Goal: Task Accomplishment & Management: Complete application form

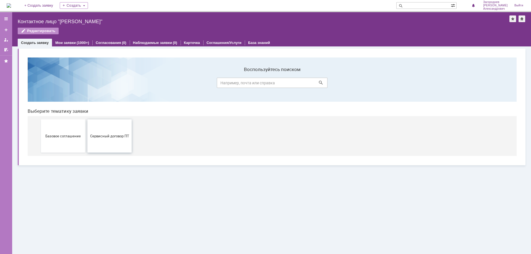
click at [111, 136] on span "Сервисный договор ПТ" at bounding box center [109, 136] width 41 height 4
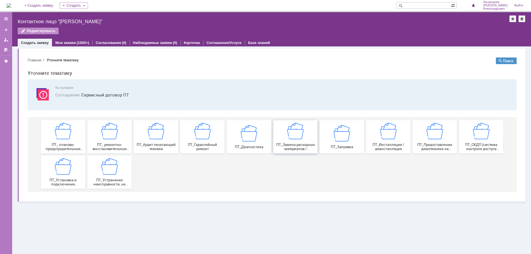
click at [293, 138] on img at bounding box center [295, 131] width 17 height 17
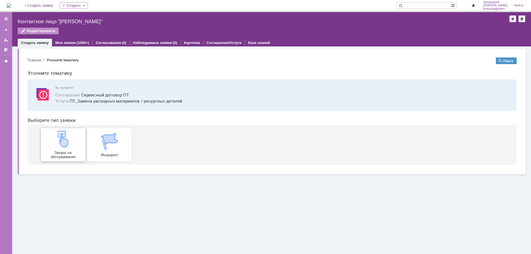
click at [69, 143] on img at bounding box center [63, 139] width 17 height 17
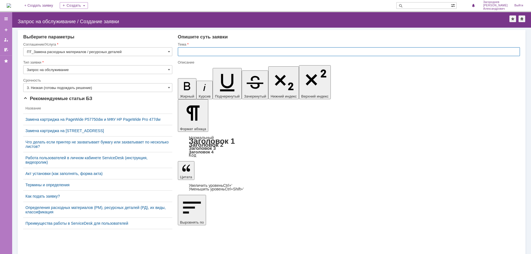
click at [234, 52] on input "text" at bounding box center [349, 51] width 342 height 9
type input "замена картриджа"
